Goal: Find contact information: Find contact information

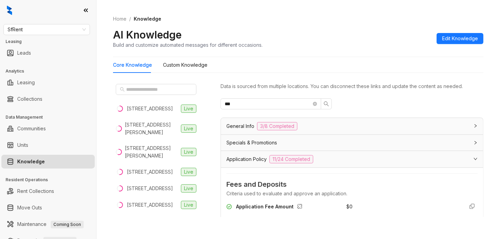
scroll to position [429, 0]
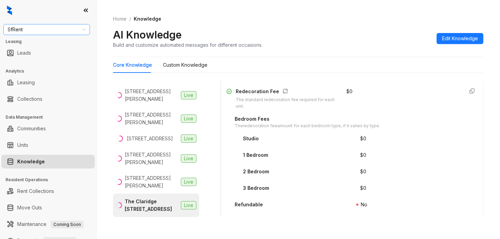
click at [76, 30] on span "SfRent" at bounding box center [47, 29] width 78 height 10
type input "*****"
click at [40, 42] on div "Magnolia Capital" at bounding box center [46, 44] width 75 height 8
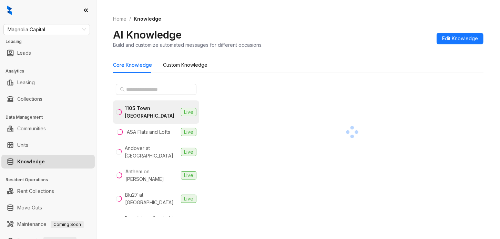
click at [134, 112] on div "1105 Town Brookhaven" at bounding box center [151, 112] width 53 height 15
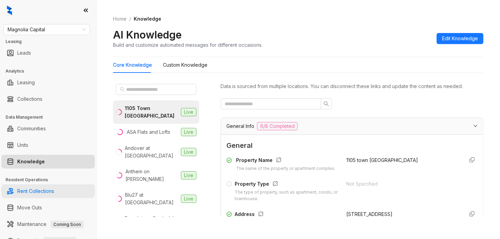
scroll to position [56, 0]
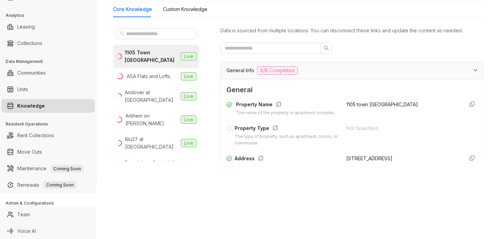
click at [141, 214] on div "Magnolia Capital Leasing Leads Analytics Leasing Collections Data Management Co…" at bounding box center [250, 119] width 500 height 239
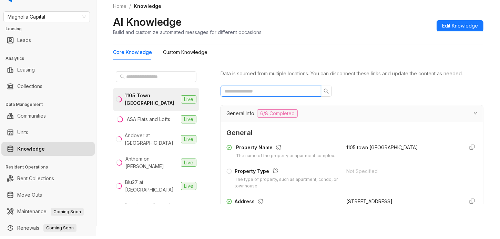
click at [259, 89] on input "text" at bounding box center [268, 91] width 87 height 8
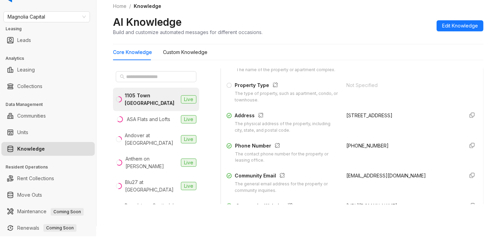
click at [347, 149] on span "+14044713931" at bounding box center [367, 146] width 42 height 6
drag, startPoint x: 347, startPoint y: 151, endPoint x: 335, endPoint y: 152, distance: 12.1
click at [335, 152] on div "Phone Number The contact phone number for the property or leasing office. +1404…" at bounding box center [351, 153] width 251 height 22
copy span "+14044713931"
